Goal: Information Seeking & Learning: Understand process/instructions

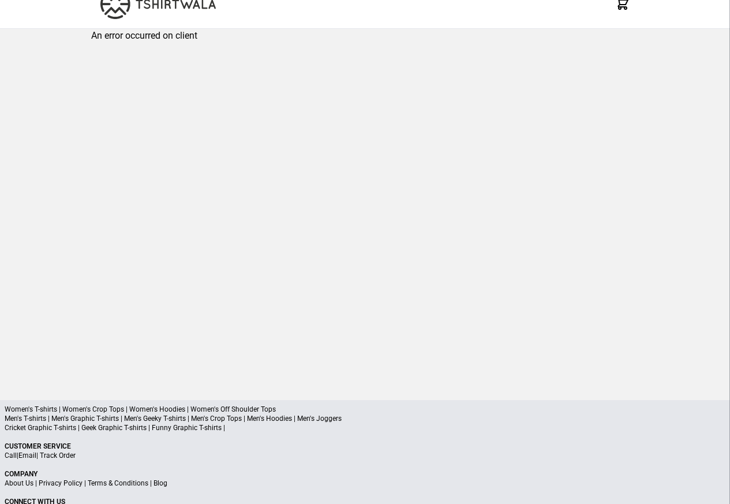
scroll to position [55, 0]
